Goal: Transaction & Acquisition: Purchase product/service

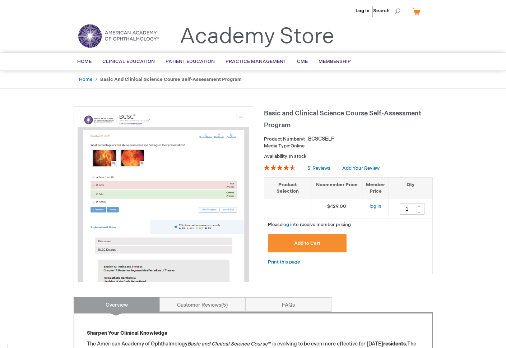
type input "1"
click at [374, 204] on link "log in" at bounding box center [376, 206] width 12 height 6
type input "1"
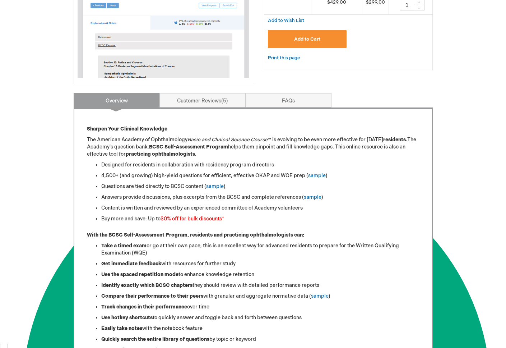
drag, startPoint x: 197, startPoint y: 176, endPoint x: 348, endPoint y: 177, distance: 150.8
click at [347, 177] on li "4,500+ (and growing) high-yield questions for efficient, effective OKAP and WQE…" at bounding box center [260, 175] width 318 height 7
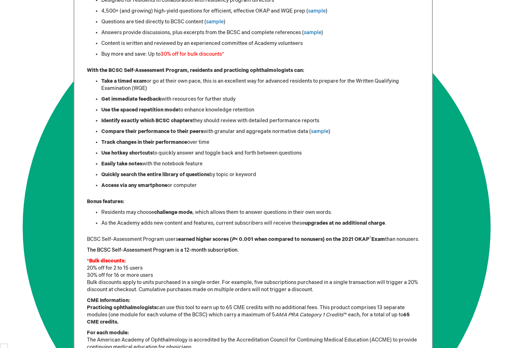
scroll to position [0, 0]
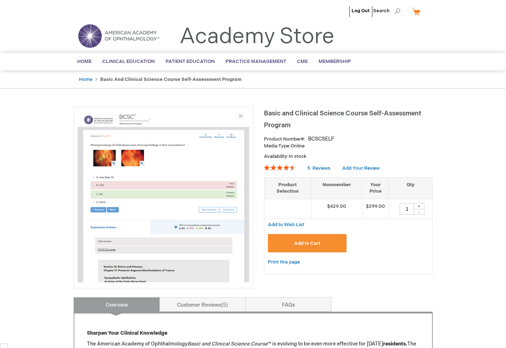
click at [311, 242] on span "Add to Cart" at bounding box center [307, 243] width 26 height 6
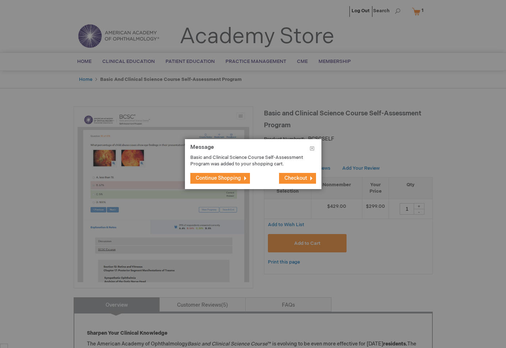
click at [307, 182] on button "Checkout" at bounding box center [297, 178] width 37 height 11
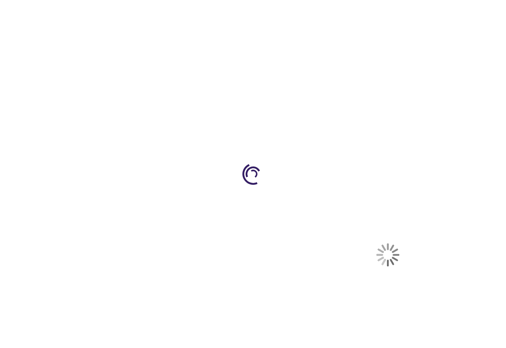
scroll to position [3937, 0]
select select "US"
select select "52"
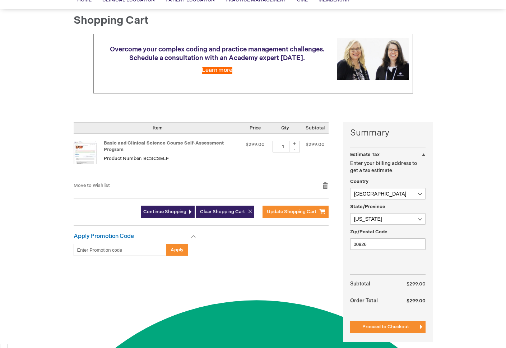
scroll to position [83, 0]
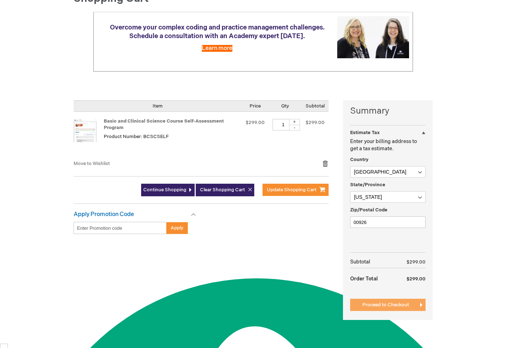
click at [379, 302] on span "Proceed to Checkout" at bounding box center [385, 305] width 47 height 6
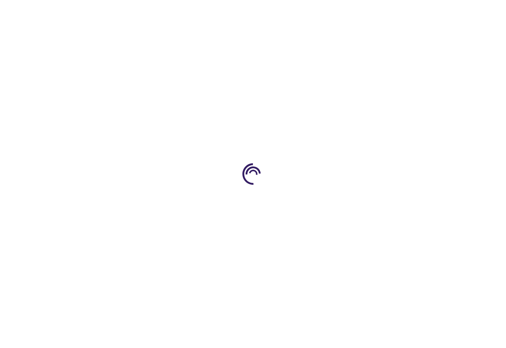
scroll to position [3937, 0]
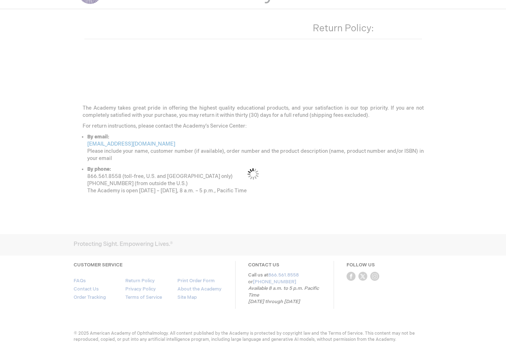
scroll to position [3937, 0]
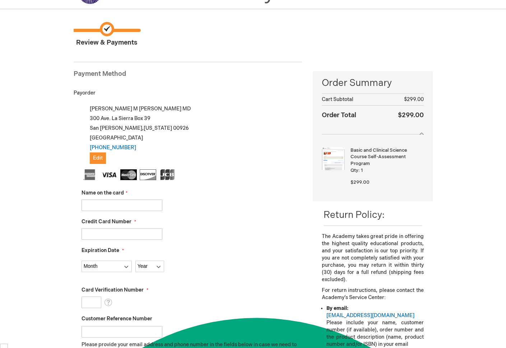
click at [114, 203] on input "Name on the card" at bounding box center [122, 204] width 81 height 11
type input "Victor Marrero"
type input "5122301487881850"
select select "9"
select select "2026"
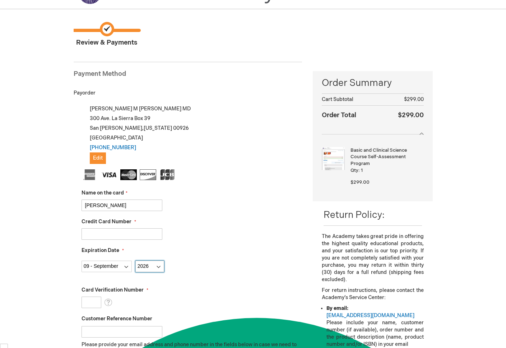
type input "143"
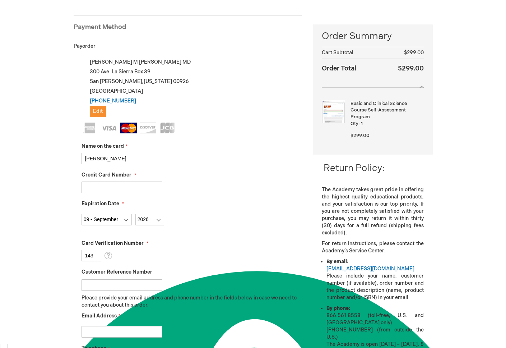
scroll to position [91, 0]
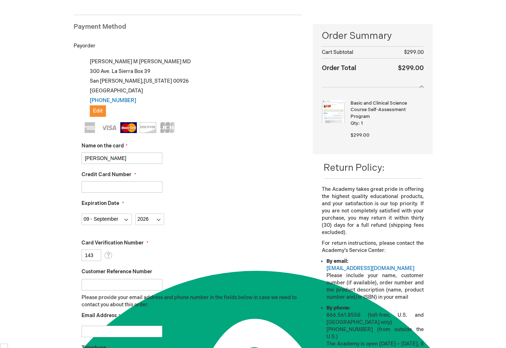
drag, startPoint x: 97, startPoint y: 254, endPoint x: 58, endPoint y: 252, distance: 38.9
click at [59, 252] on div "Victor Marrero Bernardo Log Out Search My Cart 1 1 items CLOSE RECENTLY ADDED I…" at bounding box center [253, 267] width 506 height 716
type input "734"
click at [188, 224] on div "Month 01 - January 02 - February 03 - March 04 - April 05 - May 06 - June 07 - …" at bounding box center [192, 217] width 221 height 15
click at [131, 284] on input "Customer Reference Number" at bounding box center [122, 284] width 81 height 11
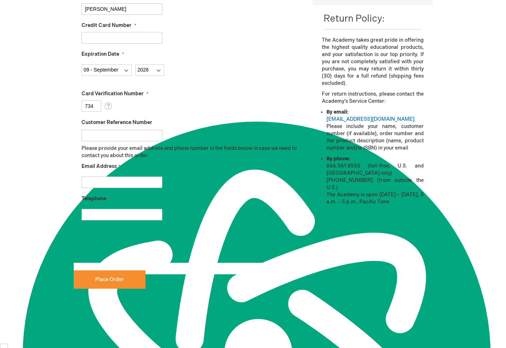
scroll to position [252, 0]
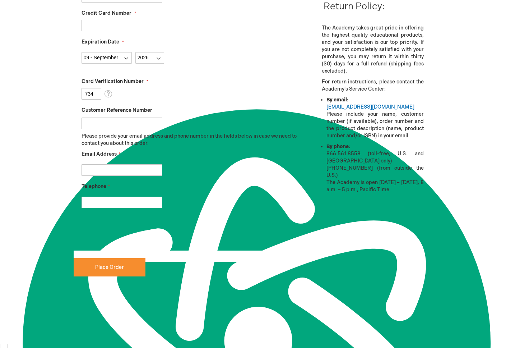
click at [132, 171] on input "Email Address" at bounding box center [122, 169] width 81 height 11
type input "victor.marrero3@upr.edu"
click at [105, 204] on input "Telephone" at bounding box center [122, 201] width 81 height 11
type input "7872037499"
checkbox input "true"
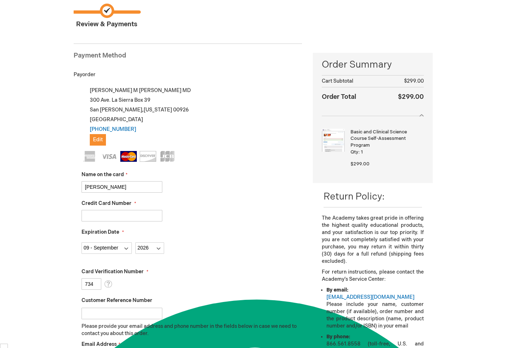
scroll to position [51, 0]
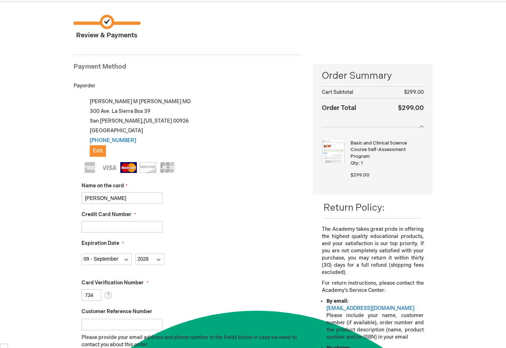
click at [153, 199] on input "Victor Marrero" at bounding box center [122, 197] width 81 height 11
type input "[PERSON_NAME] [PERSON_NAME]"
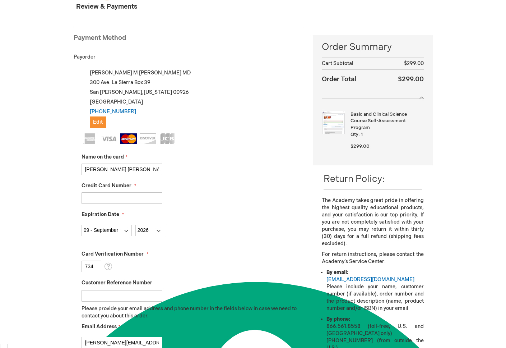
scroll to position [254, 0]
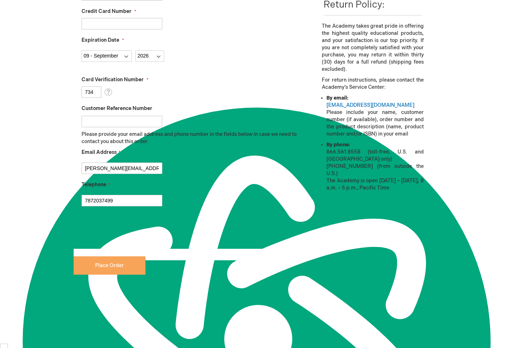
checkbox input "false"
type input "[PERSON_NAME] [PERSON_NAME]"
checkbox input "true"
click at [135, 273] on button "Place Order" at bounding box center [110, 265] width 72 height 18
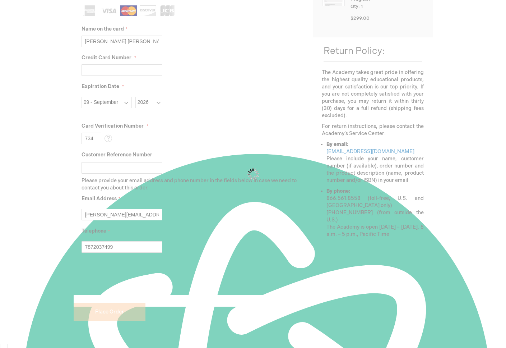
scroll to position [189, 0]
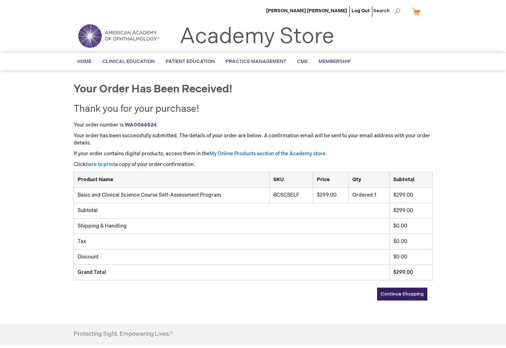
drag, startPoint x: 73, startPoint y: 124, endPoint x: 260, endPoint y: 120, distance: 187.2
click at [260, 120] on div "Your order has been received! Thank you for your purchase! Your order number is…" at bounding box center [253, 199] width 359 height 232
drag, startPoint x: 260, startPoint y: 120, endPoint x: 279, endPoint y: 111, distance: 21.1
click at [266, 117] on div "Your order has been received! Thank you for your purchase! Your order number is…" at bounding box center [253, 199] width 359 height 232
type textarea "My Online Products section of the Academy store."
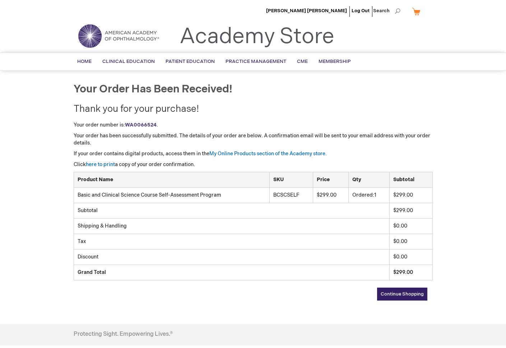
click at [373, 151] on p "If your order contains digital products, access them in the My Online Products …" at bounding box center [253, 153] width 359 height 7
click at [417, 291] on span "Continue Shopping" at bounding box center [402, 294] width 43 height 6
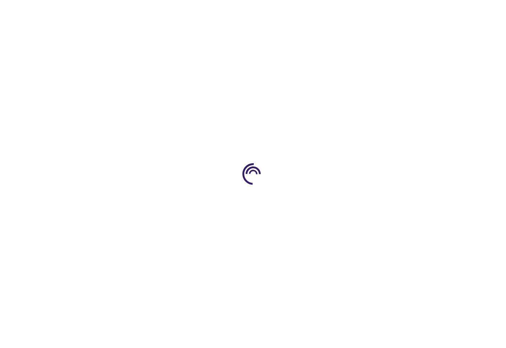
scroll to position [3937, 0]
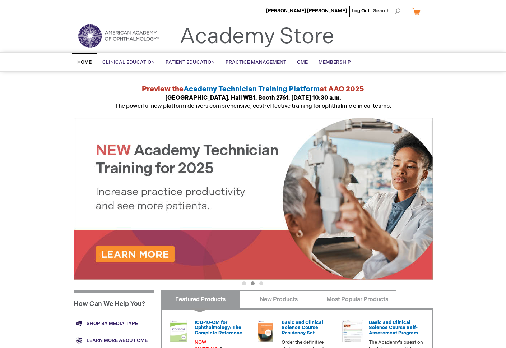
drag, startPoint x: 216, startPoint y: 87, endPoint x: 407, endPoint y: 90, distance: 190.7
type textarea "Preview the Academy Technician Training Platform at AAO 2025"
click at [407, 90] on div "Preview the Academy Technician Training Platform at [GEOGRAPHIC_DATA], [GEOGRAP…" at bounding box center [253, 97] width 359 height 27
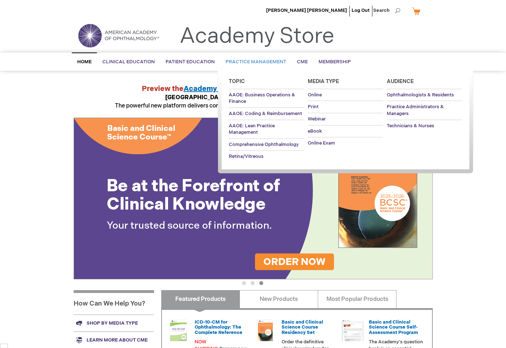
scroll to position [0, 0]
